Goal: Information Seeking & Learning: Learn about a topic

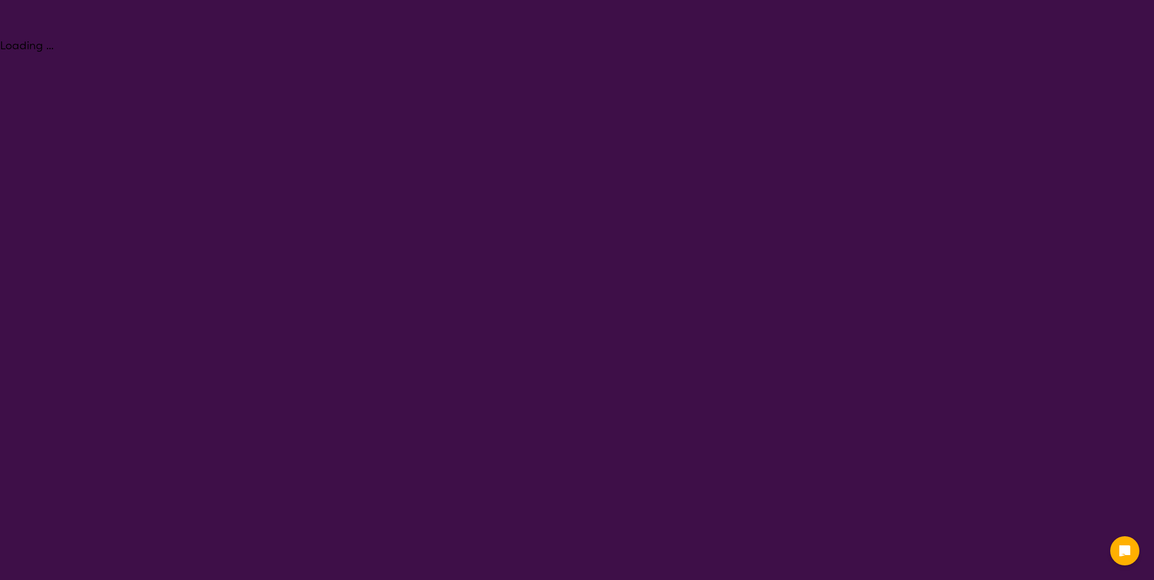
select select "NDIS Plan management"
select select "AD"
select select "NDIS"
select select "NDIS Plan management"
select select "AD"
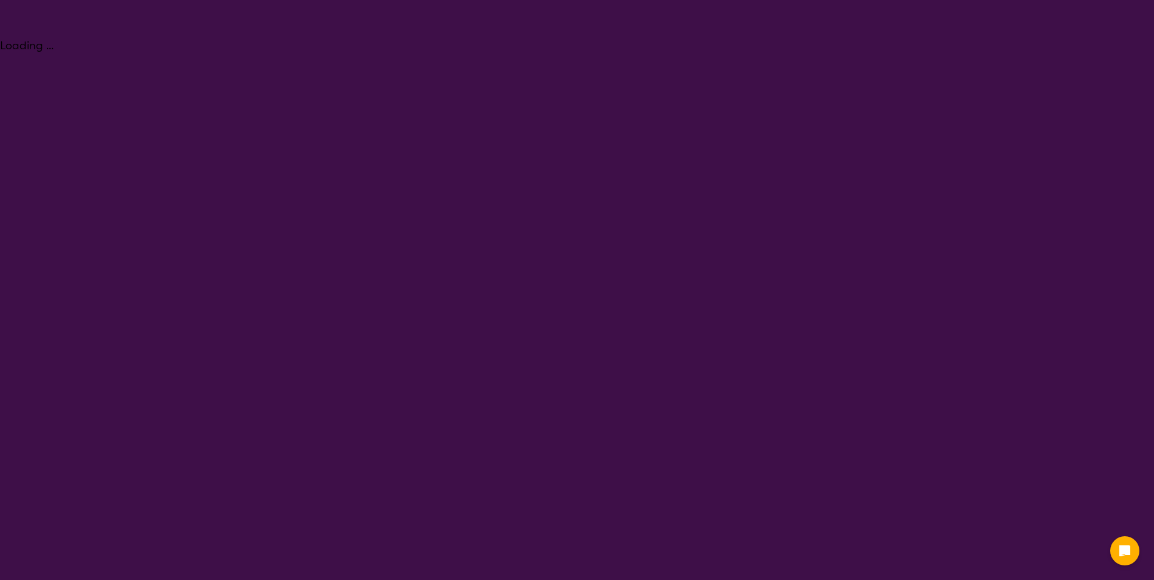
select select "NDIS"
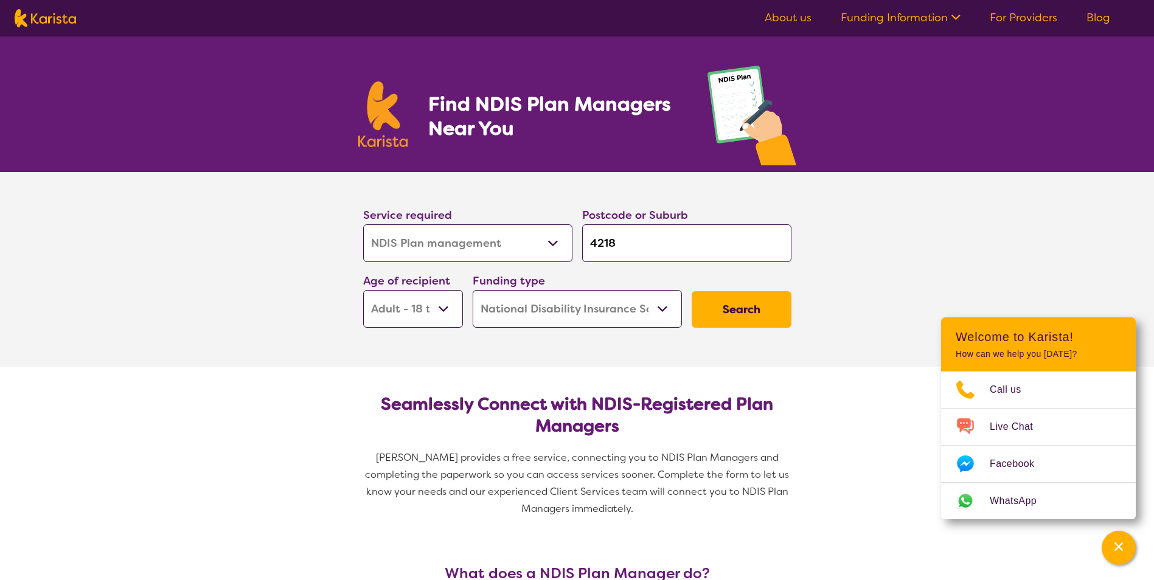
click at [448, 305] on select "Early Childhood - 0 to 9 Child - 10 to 11 Adolescent - 12 to 17 Adult - 18 to 6…" at bounding box center [413, 309] width 100 height 38
select select "AS"
click at [363, 290] on select "Early Childhood - 0 to 9 Child - 10 to 11 Adolescent - 12 to 17 Adult - 18 to 6…" at bounding box center [413, 309] width 100 height 38
select select "AS"
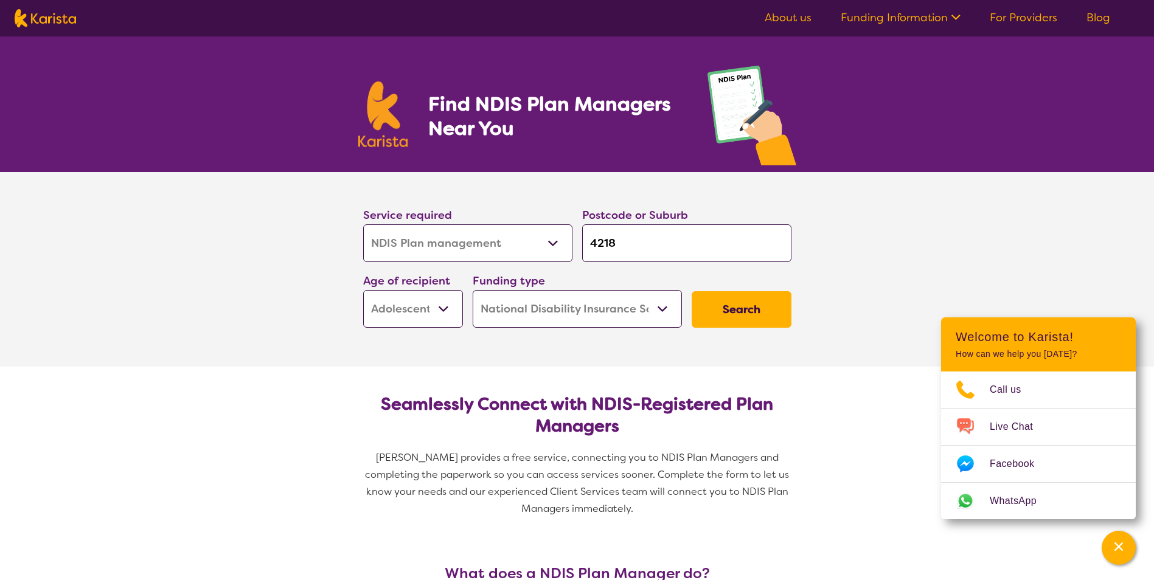
click at [630, 310] on select "Home Care Package (HCP) National Disability Insurance Scheme (NDIS) I don't know" at bounding box center [577, 309] width 209 height 38
click at [747, 304] on button "Search" at bounding box center [742, 309] width 100 height 36
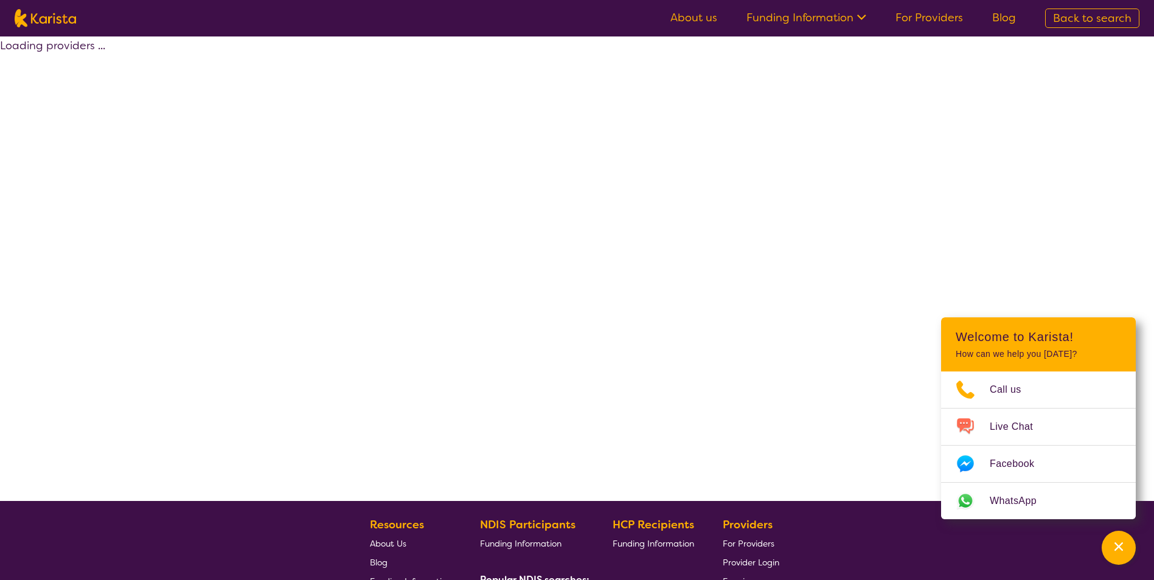
select select "by_score"
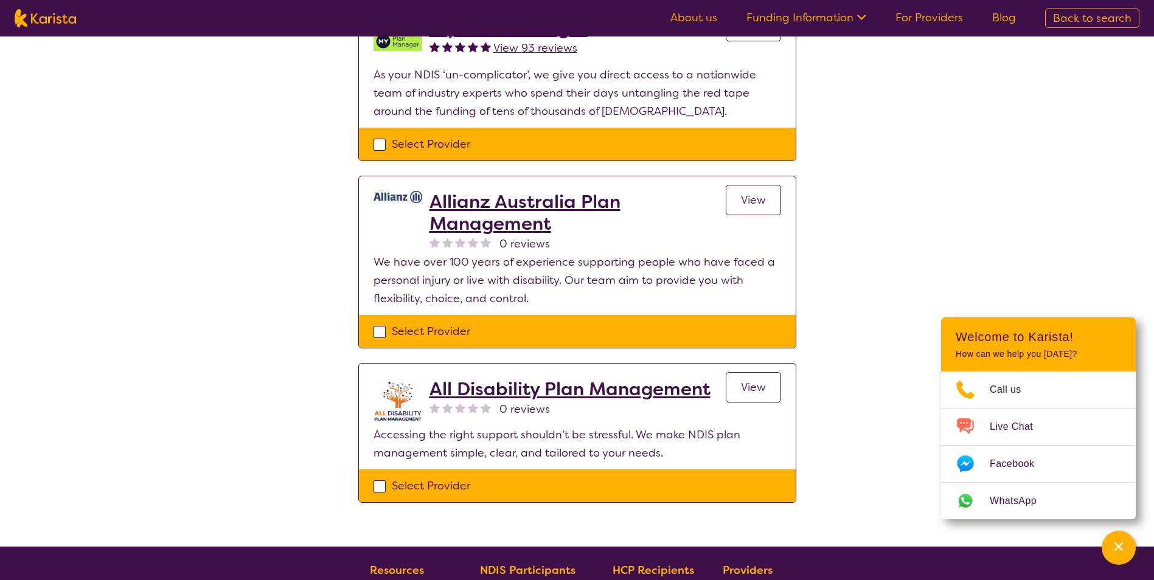
scroll to position [1034, 0]
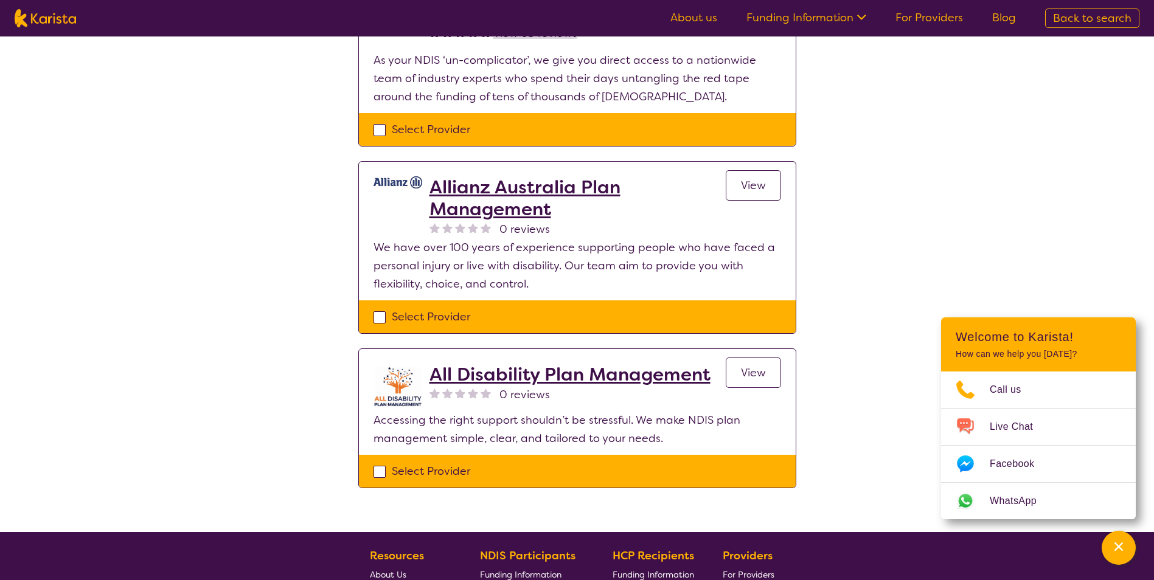
click at [625, 379] on h2 "All Disability Plan Management" at bounding box center [569, 375] width 281 height 22
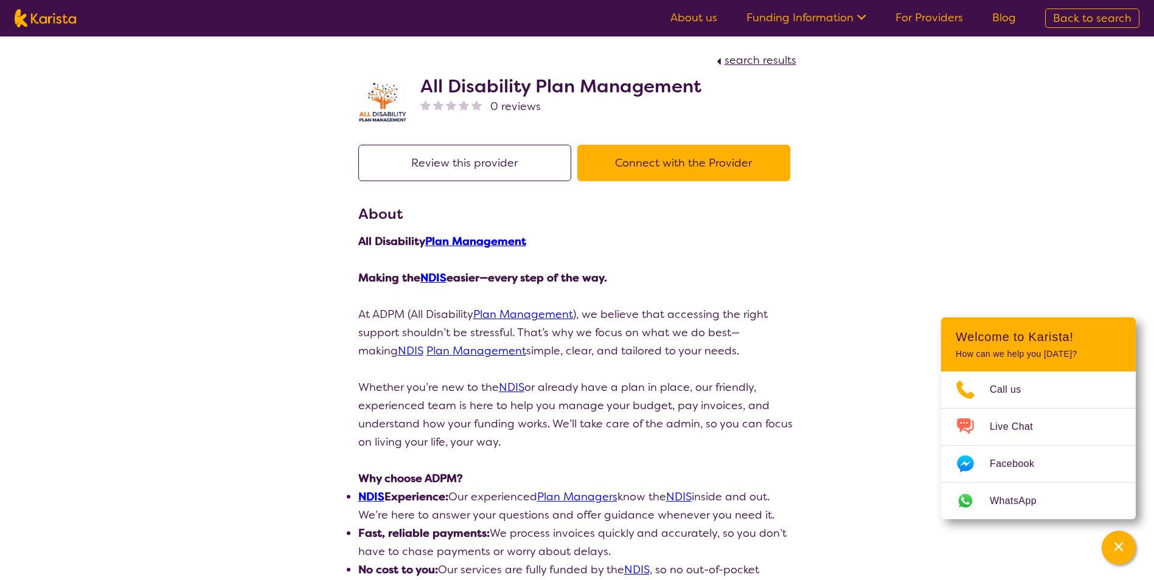
click at [653, 172] on button "Connect with the Provider" at bounding box center [683, 163] width 213 height 36
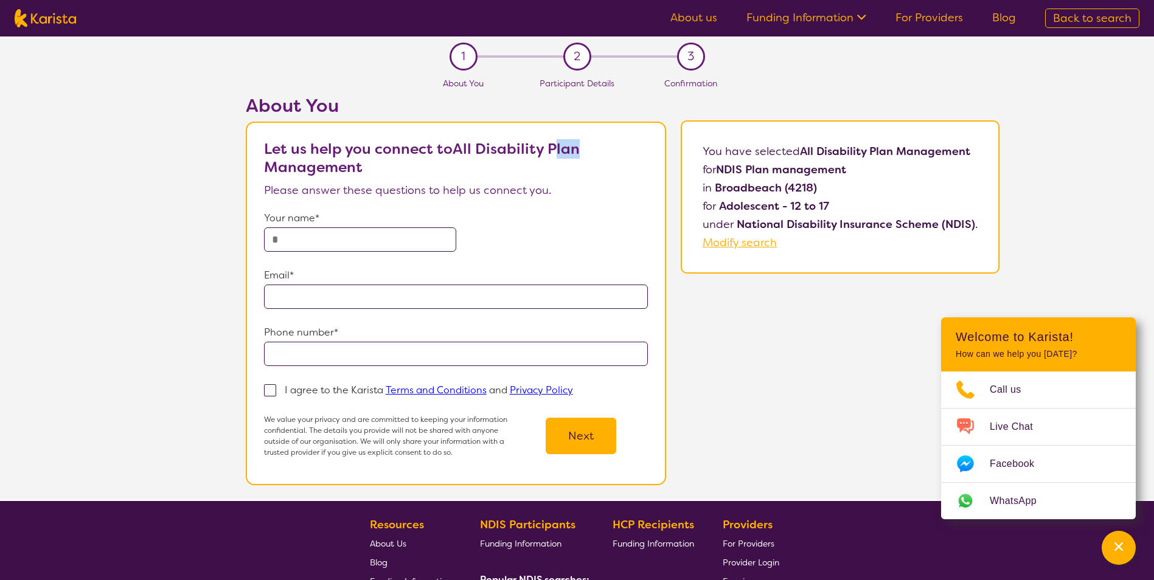
drag, startPoint x: 582, startPoint y: 155, endPoint x: 559, endPoint y: 148, distance: 24.1
click at [559, 148] on p "Let us help you connect to All Disability Plan Management" at bounding box center [456, 158] width 384 height 36
drag, startPoint x: 366, startPoint y: 165, endPoint x: 458, endPoint y: 148, distance: 94.0
click at [458, 148] on p "Let us help you connect to All Disability Plan Management" at bounding box center [456, 158] width 384 height 36
copy b "All Disability Plan Management"
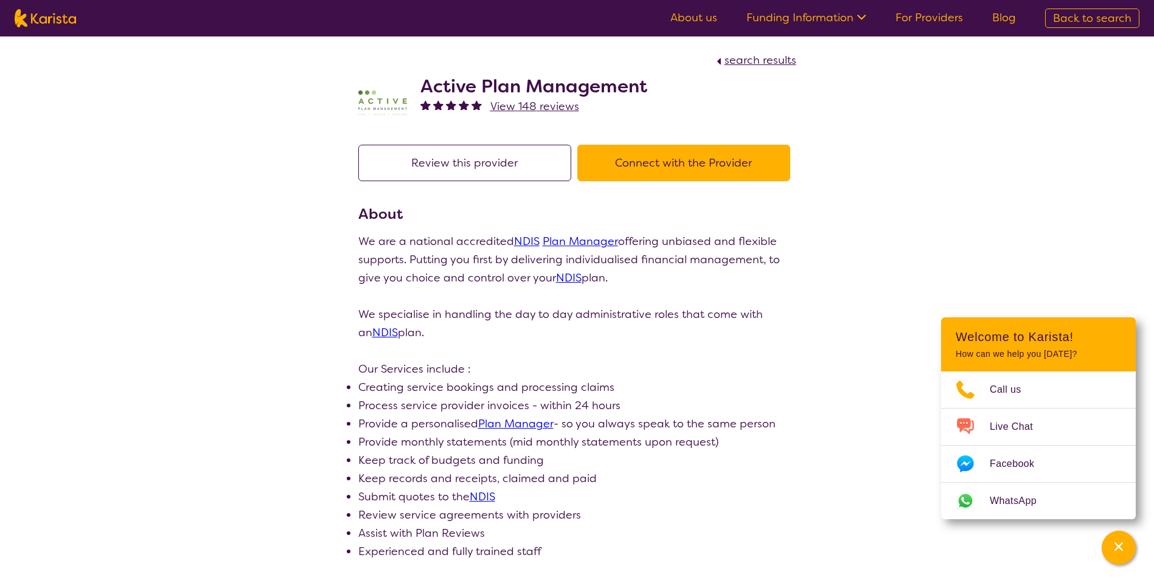
click at [653, 162] on button "Connect with the Provider" at bounding box center [683, 163] width 213 height 36
drag, startPoint x: 656, startPoint y: 84, endPoint x: 422, endPoint y: 84, distance: 233.6
click at [422, 84] on div "Active Plan Management View 148 reviews" at bounding box center [577, 99] width 438 height 61
copy h2 "Active Plan Management"
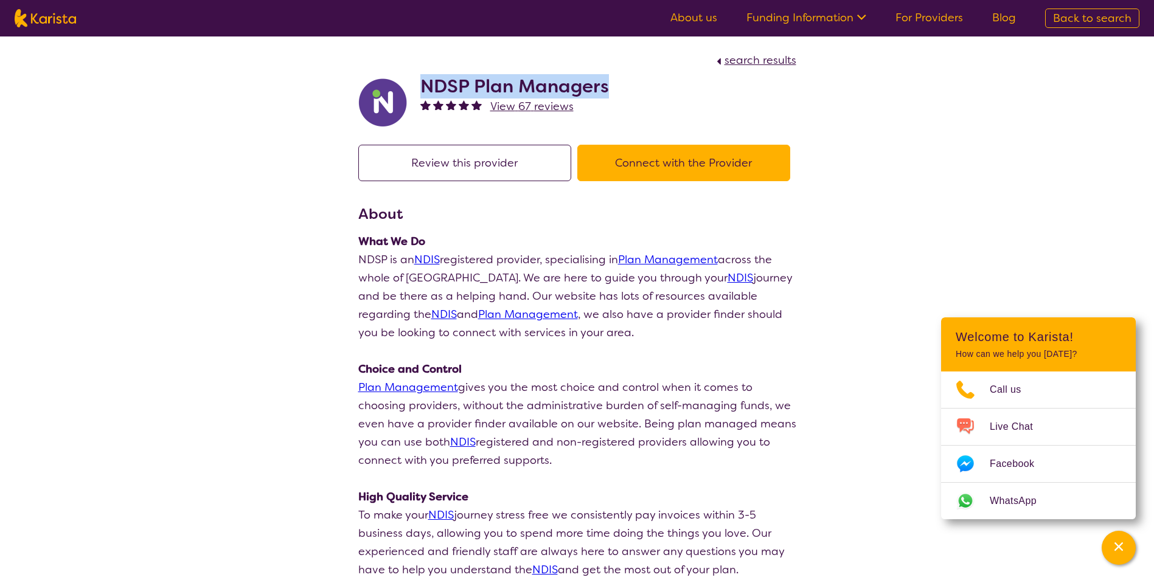
drag, startPoint x: 538, startPoint y: 83, endPoint x: 423, endPoint y: 83, distance: 114.4
click at [423, 83] on div "NDSP Plan Managers View 67 reviews" at bounding box center [577, 99] width 438 height 61
copy h2 "NDSP Plan Managers"
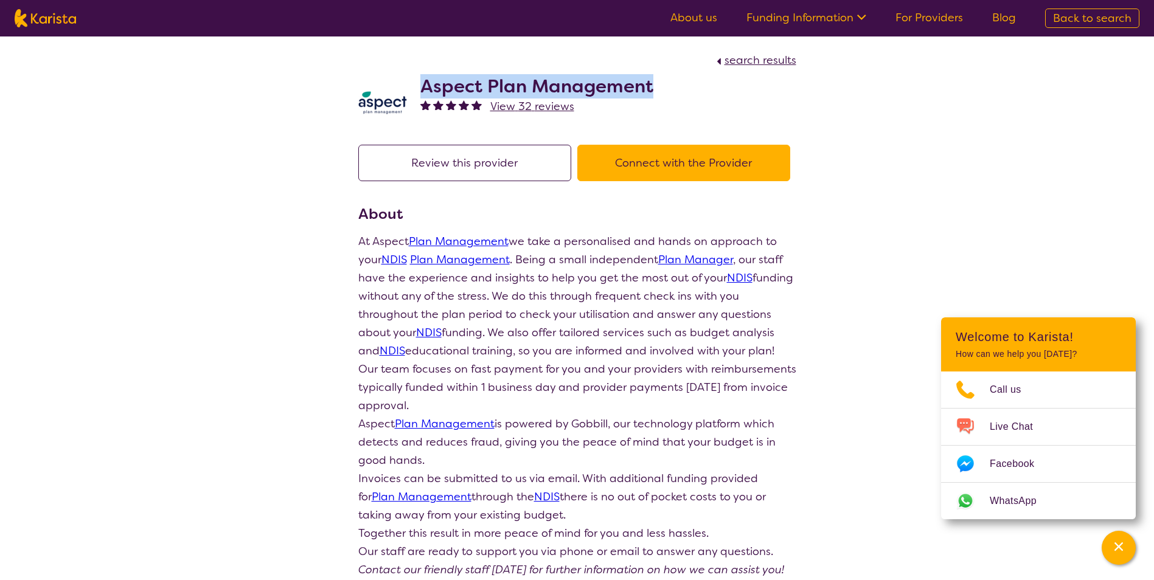
drag, startPoint x: 667, startPoint y: 79, endPoint x: 423, endPoint y: 84, distance: 244.0
click at [423, 84] on div "Aspect Plan Management View 32 reviews" at bounding box center [577, 99] width 438 height 61
copy h2 "Aspect Plan Management"
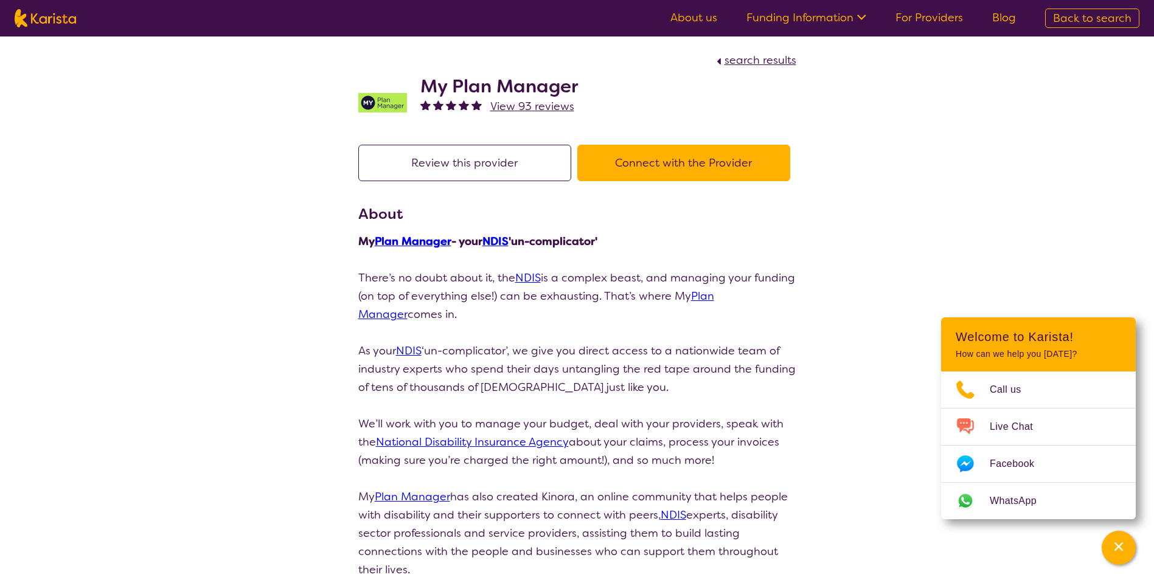
drag, startPoint x: 598, startPoint y: 86, endPoint x: 415, endPoint y: 88, distance: 183.1
click at [415, 88] on div "My Plan Manager View 93 reviews" at bounding box center [577, 99] width 438 height 61
copy h2 "My Plan Manager"
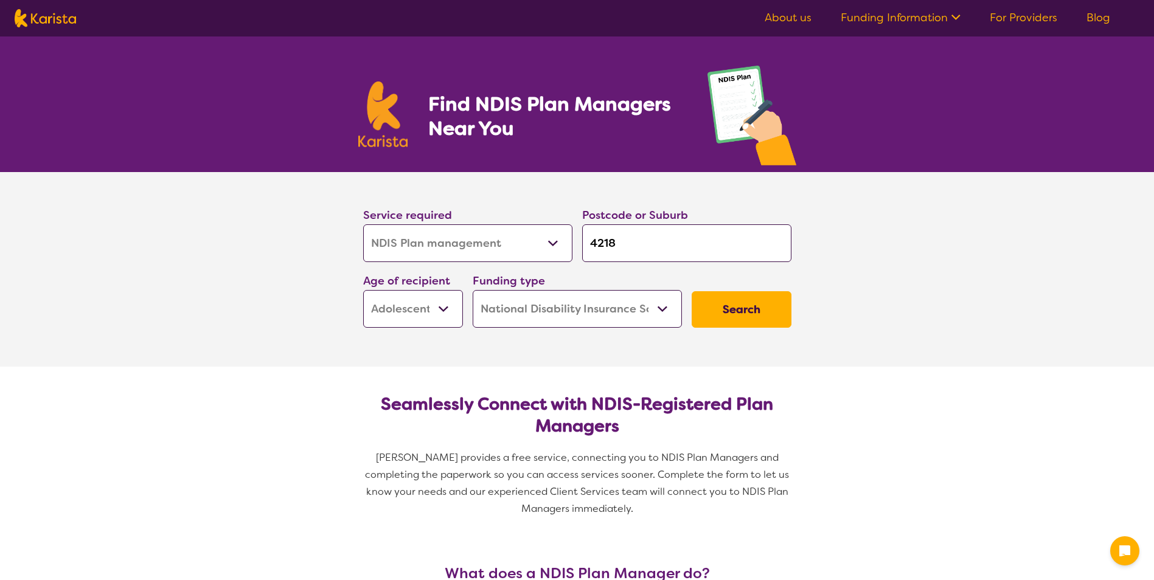
select select "NDIS Plan management"
select select "AS"
select select "NDIS"
select select "NDIS Plan management"
select select "AS"
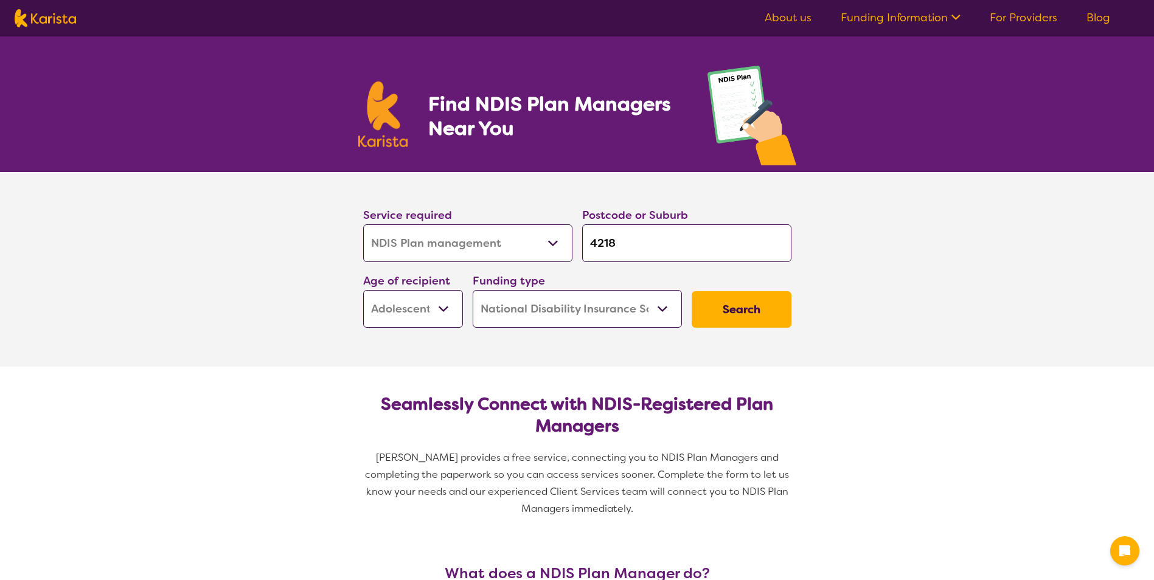
select select "NDIS"
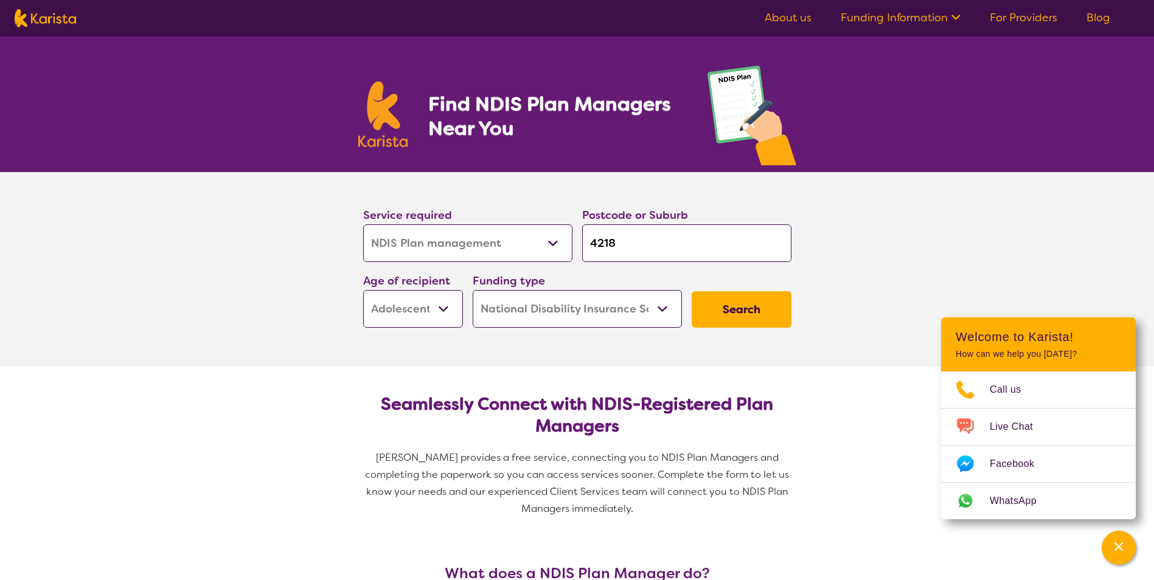
click at [741, 305] on button "Search" at bounding box center [742, 309] width 100 height 36
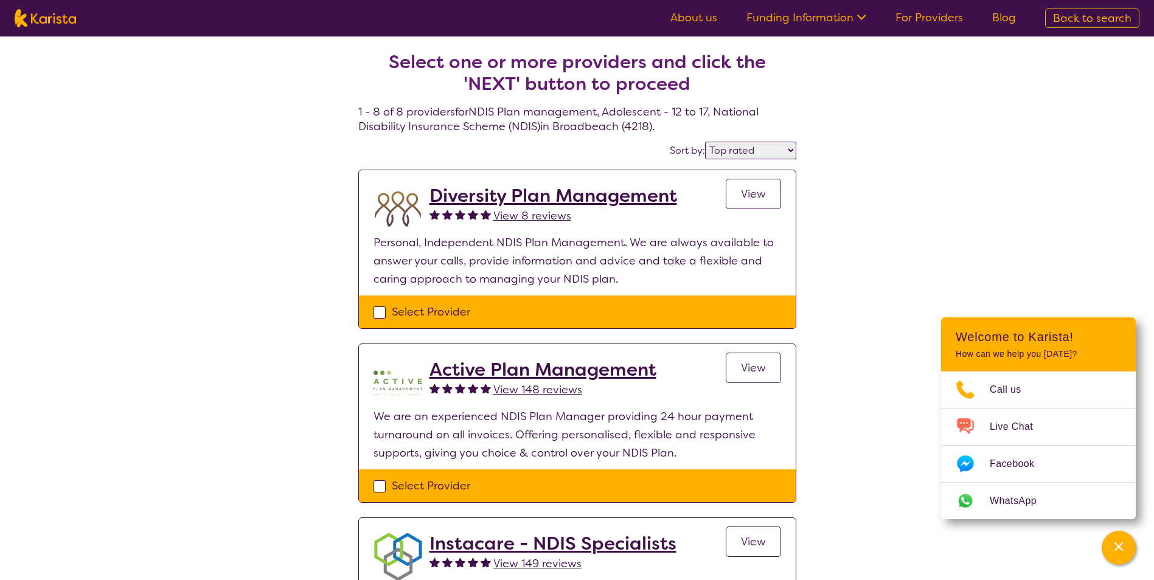
click at [793, 147] on select "Highly reviewed Top rated" at bounding box center [750, 151] width 91 height 18
select select "highly_reviewed"
click at [706, 142] on select "Highly reviewed Top rated" at bounding box center [750, 151] width 91 height 18
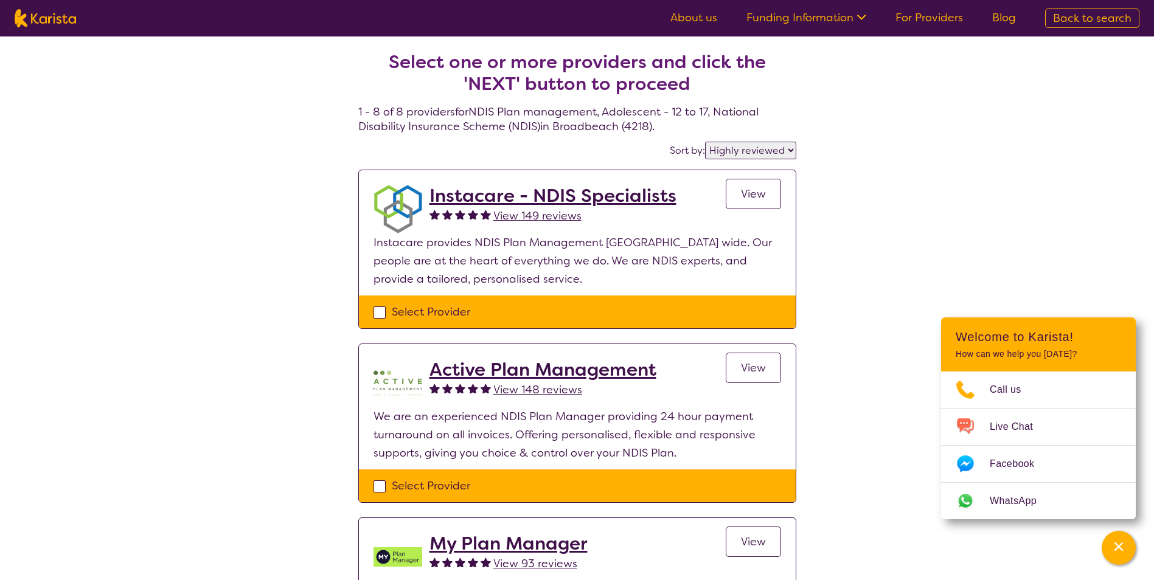
click at [1107, 21] on span "Back to search" at bounding box center [1092, 18] width 78 height 15
select select "NDIS Plan management"
select select "AS"
select select "NDIS"
select select "NDIS Plan management"
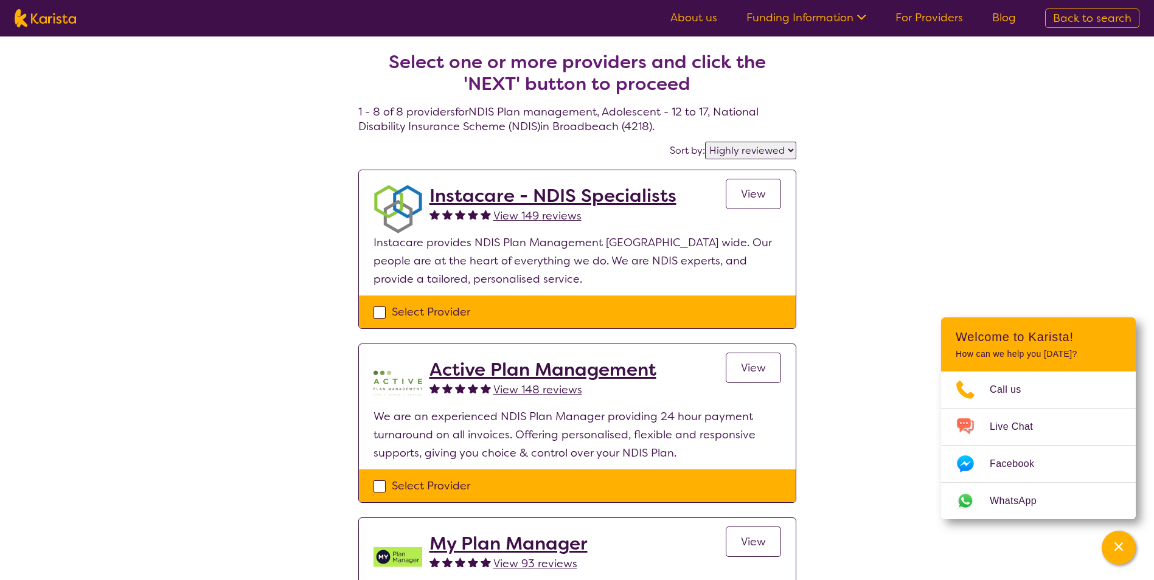
select select "AS"
select select "NDIS"
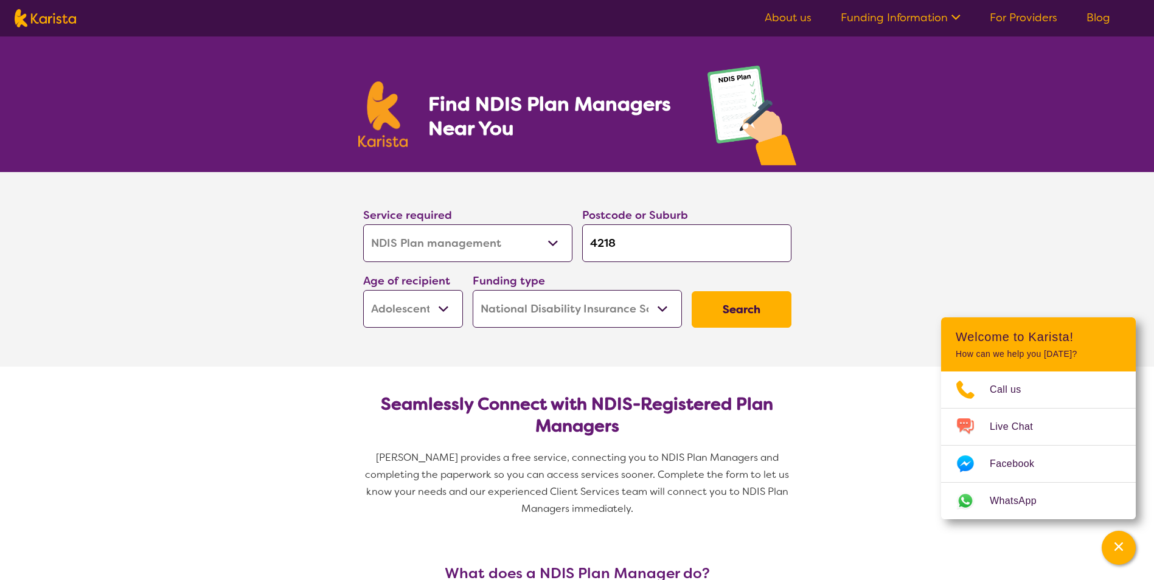
click at [437, 308] on select "Early Childhood - 0 to 9 Child - 10 to 11 Adolescent - 12 to 17 Adult - 18 to 6…" at bounding box center [413, 309] width 100 height 38
select select "AD"
click at [363, 290] on select "Early Childhood - 0 to 9 Child - 10 to 11 Adolescent - 12 to 17 Adult - 18 to 6…" at bounding box center [413, 309] width 100 height 38
select select "AD"
click at [766, 304] on button "Search" at bounding box center [742, 309] width 100 height 36
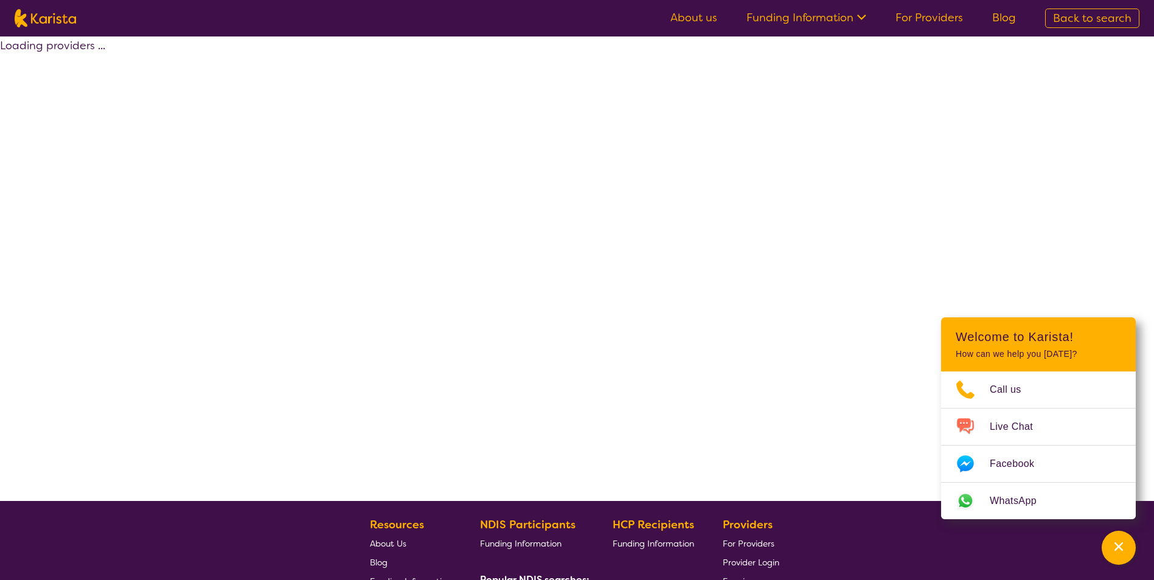
select select "by_score"
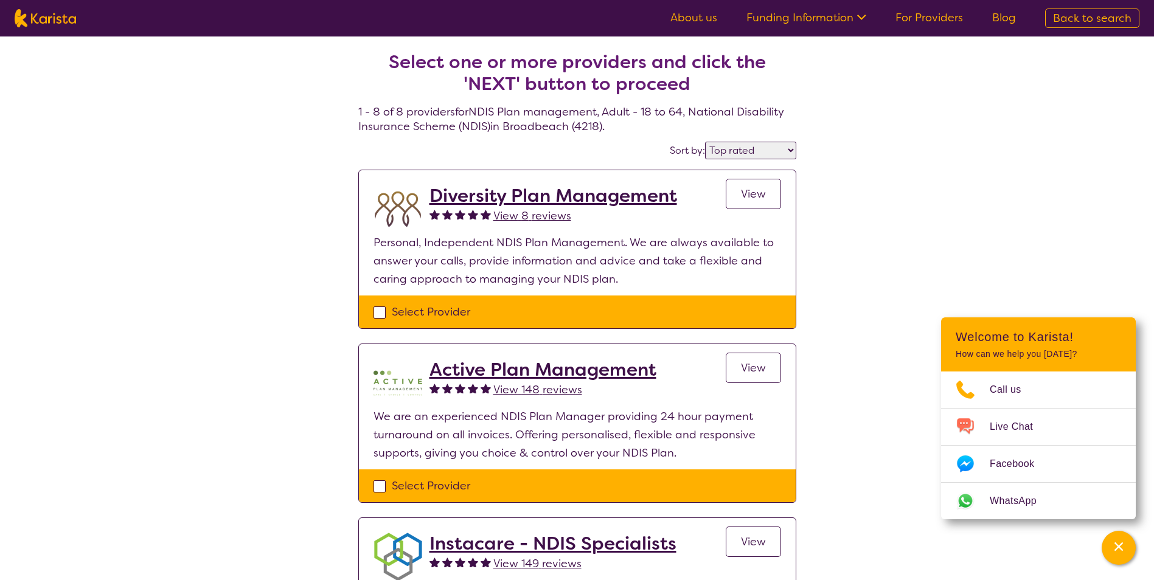
click at [914, 20] on link "For Providers" at bounding box center [929, 17] width 68 height 15
